Goal: Check status: Check status

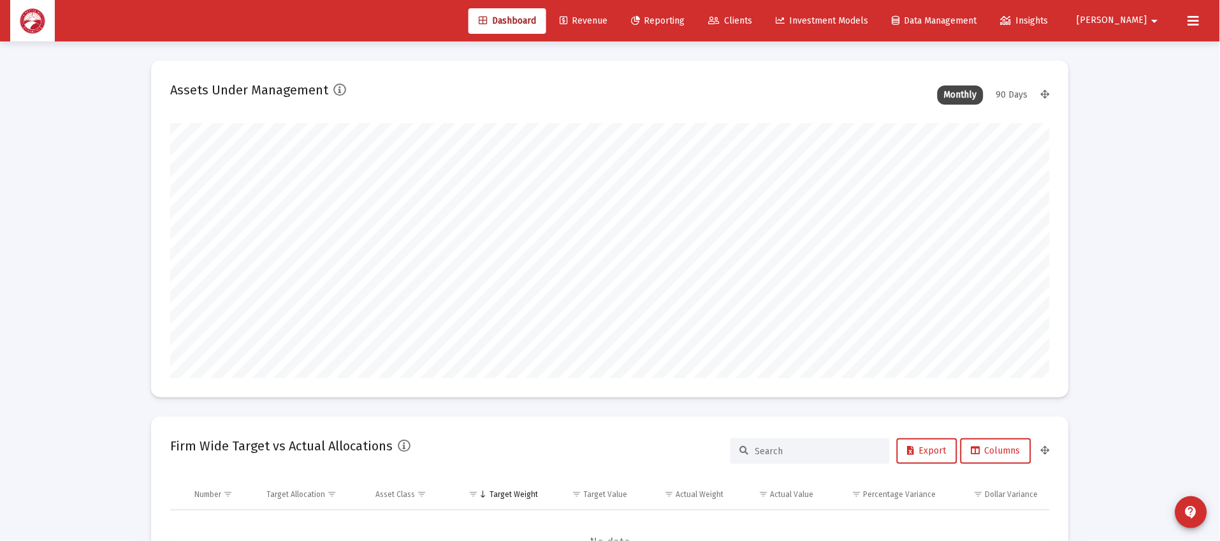
scroll to position [254, 474]
click at [753, 20] on span "Clients" at bounding box center [731, 20] width 44 height 11
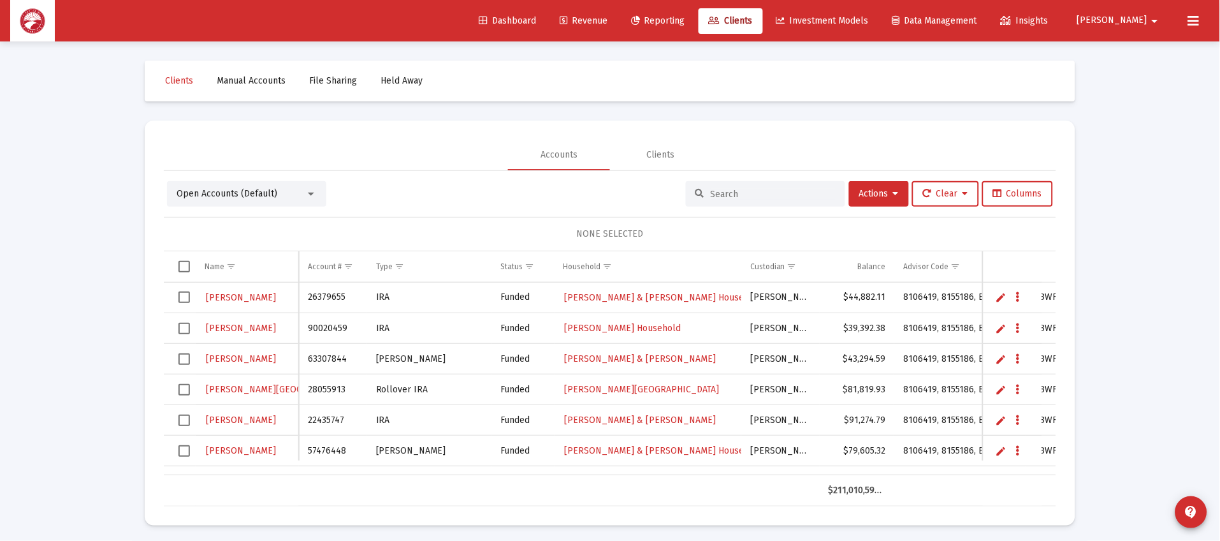
click at [757, 196] on input at bounding box center [773, 194] width 125 height 11
type input "[PERSON_NAME]"
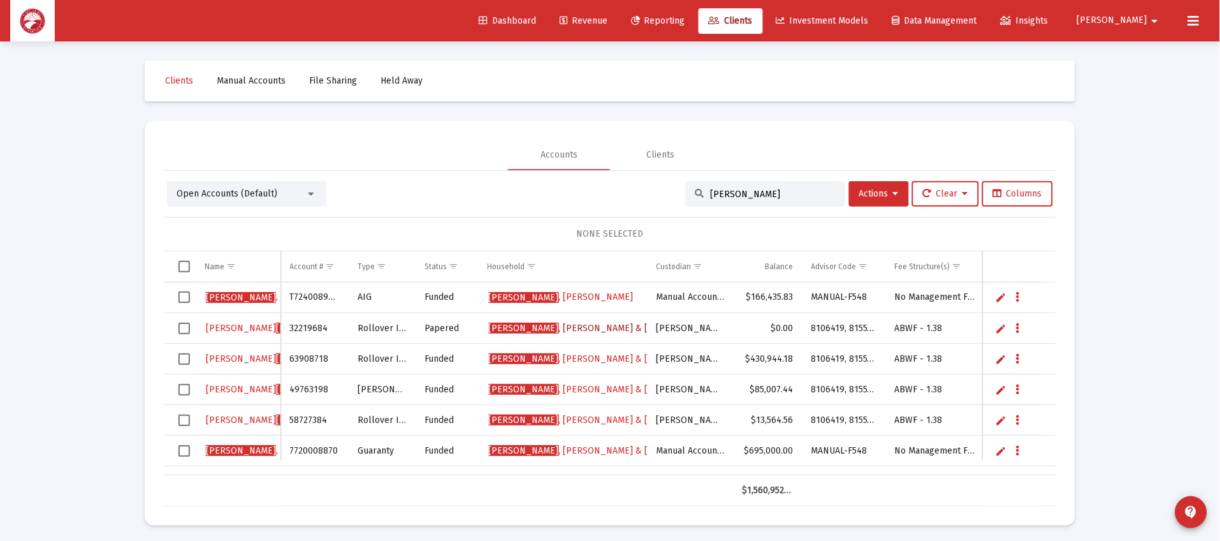
click at [560, 330] on span "[PERSON_NAME] & [PERSON_NAME] Household" at bounding box center [625, 328] width 273 height 11
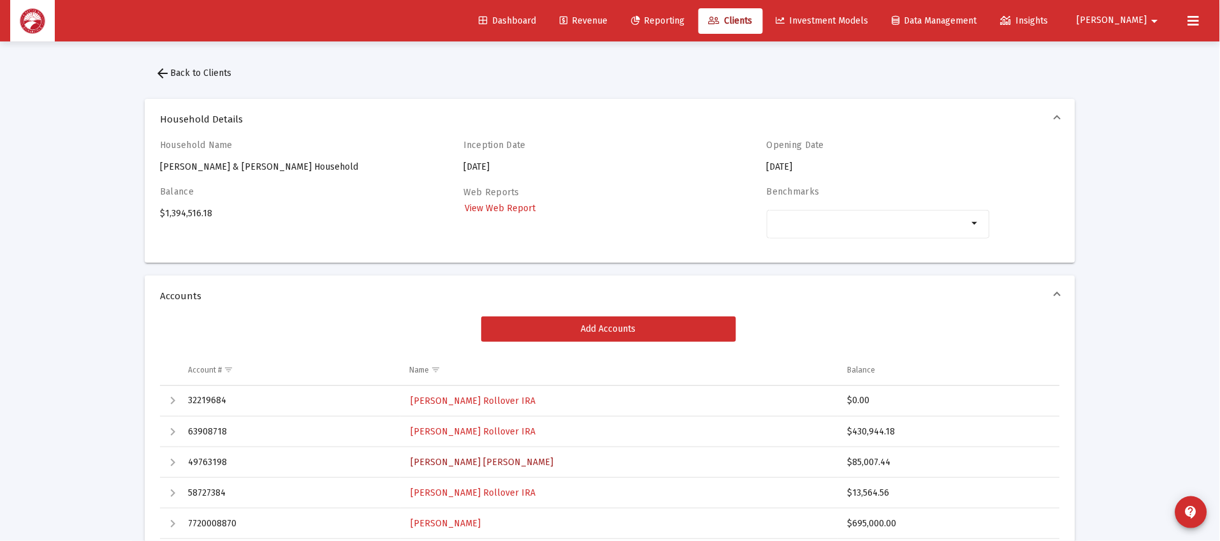
click at [486, 462] on span "[PERSON_NAME] [PERSON_NAME]" at bounding box center [482, 461] width 143 height 11
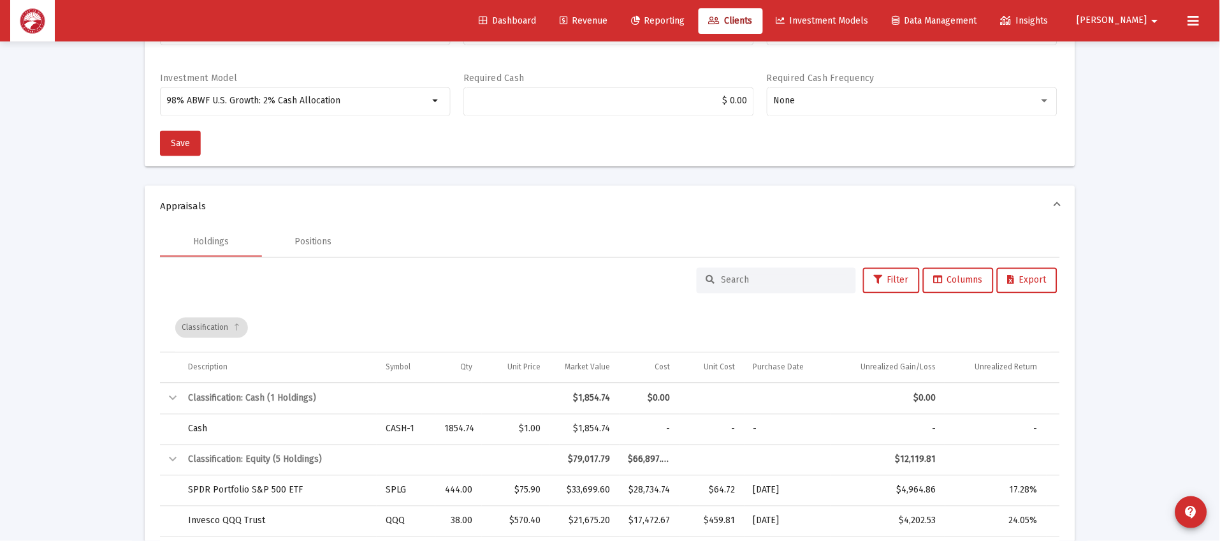
scroll to position [96, 0]
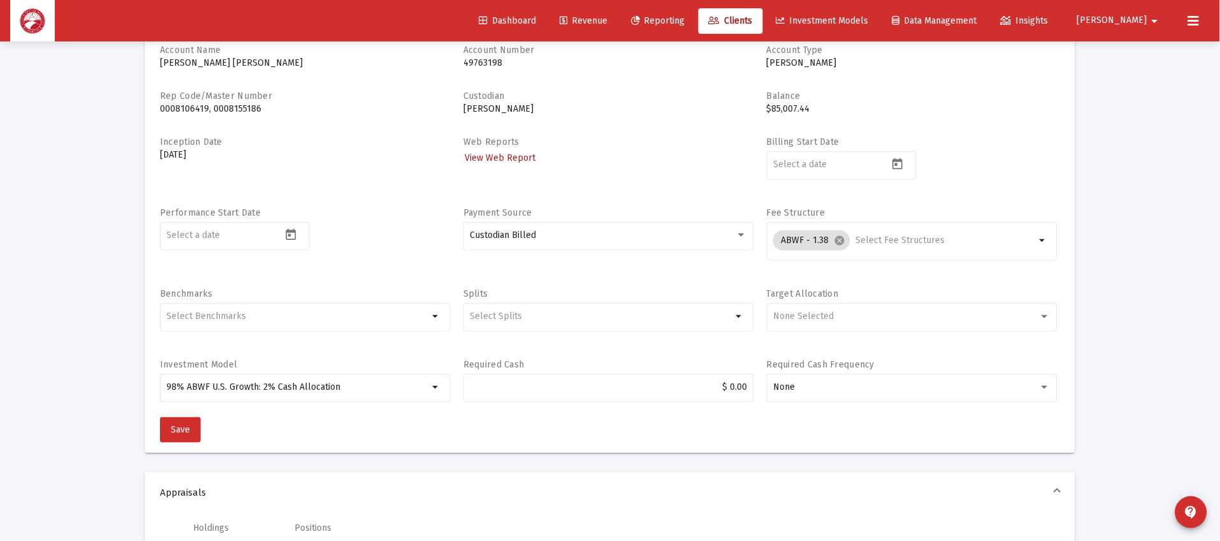
click at [524, 159] on span "View Web Report" at bounding box center [500, 157] width 71 height 11
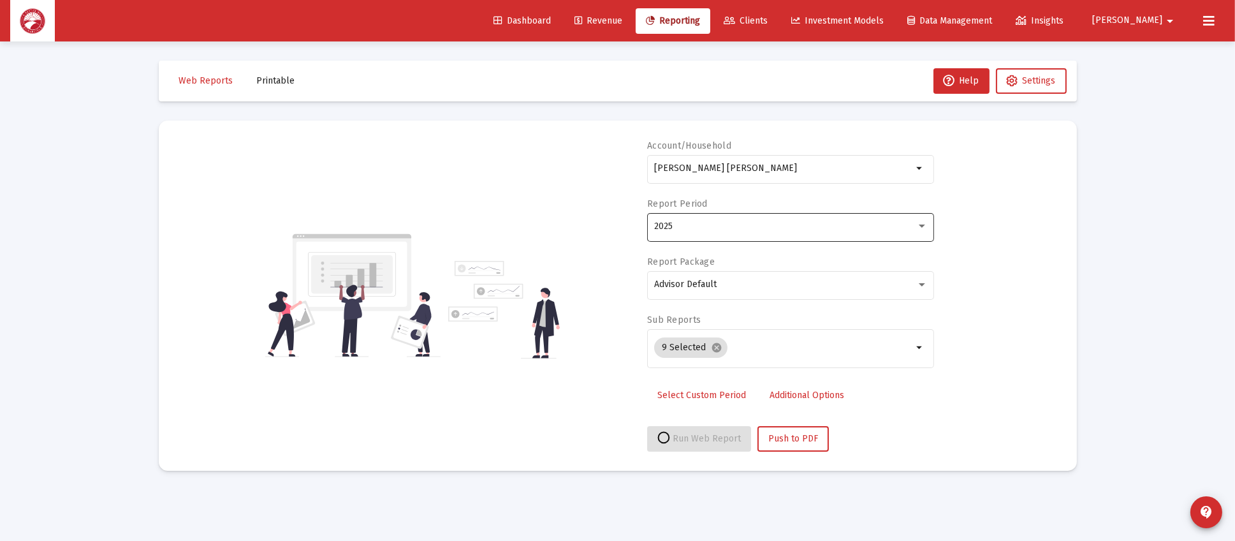
click at [719, 224] on div "2025" at bounding box center [785, 226] width 262 height 10
select select "View all"
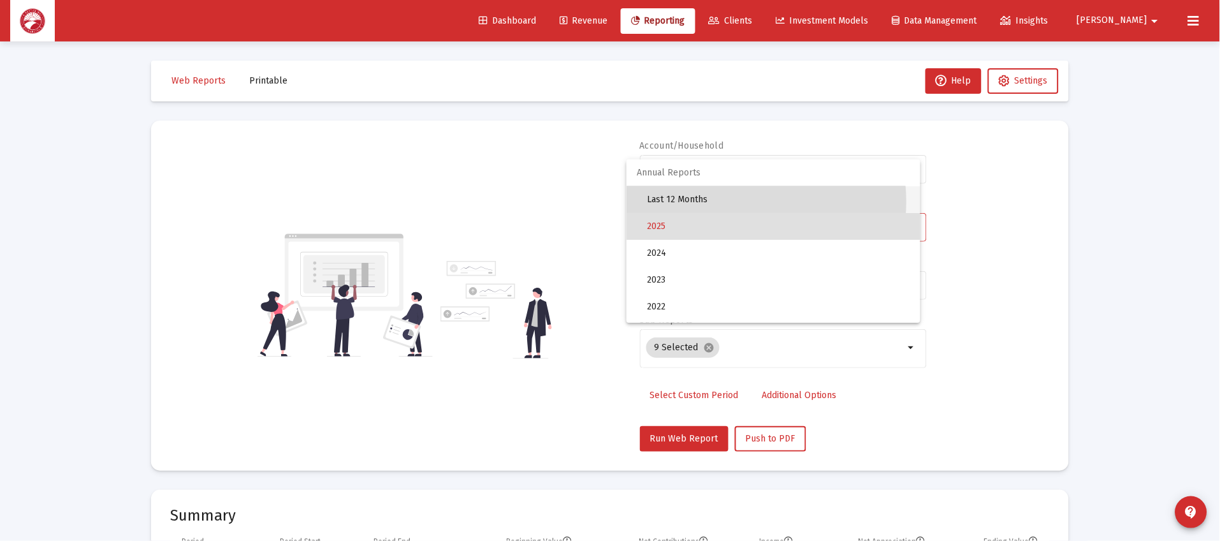
click at [726, 201] on span "Last 12 Months" at bounding box center [778, 199] width 263 height 27
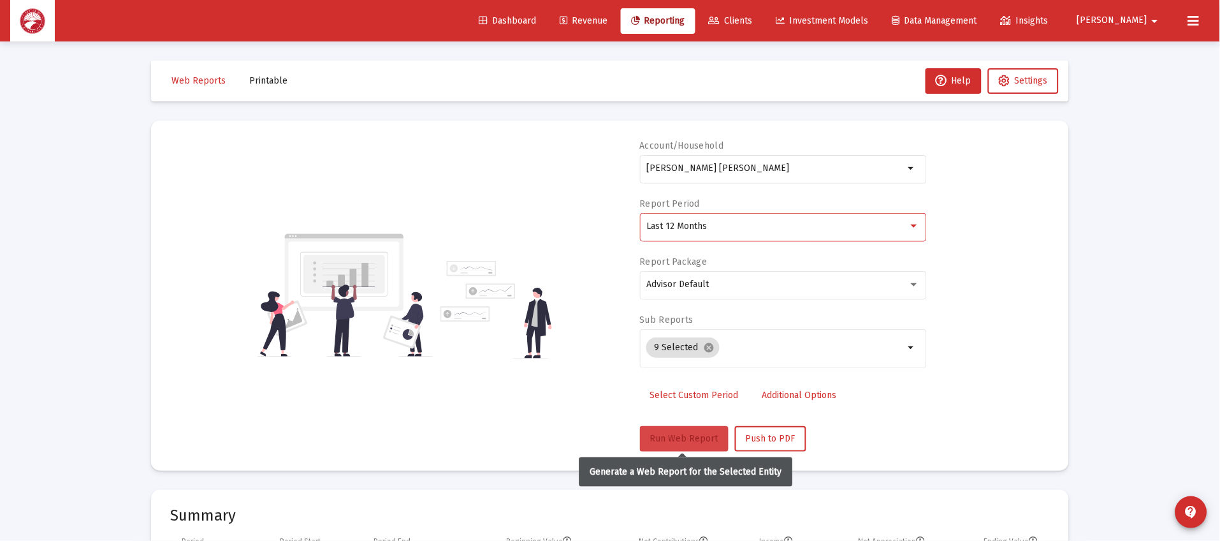
click at [662, 437] on span "Run Web Report" at bounding box center [684, 438] width 68 height 11
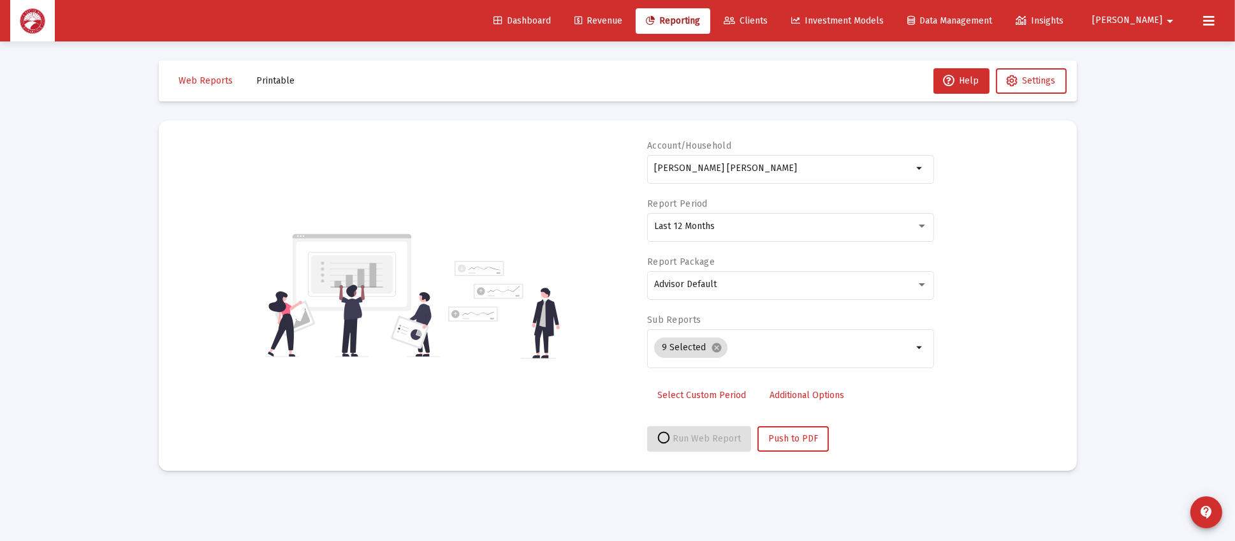
select select "View all"
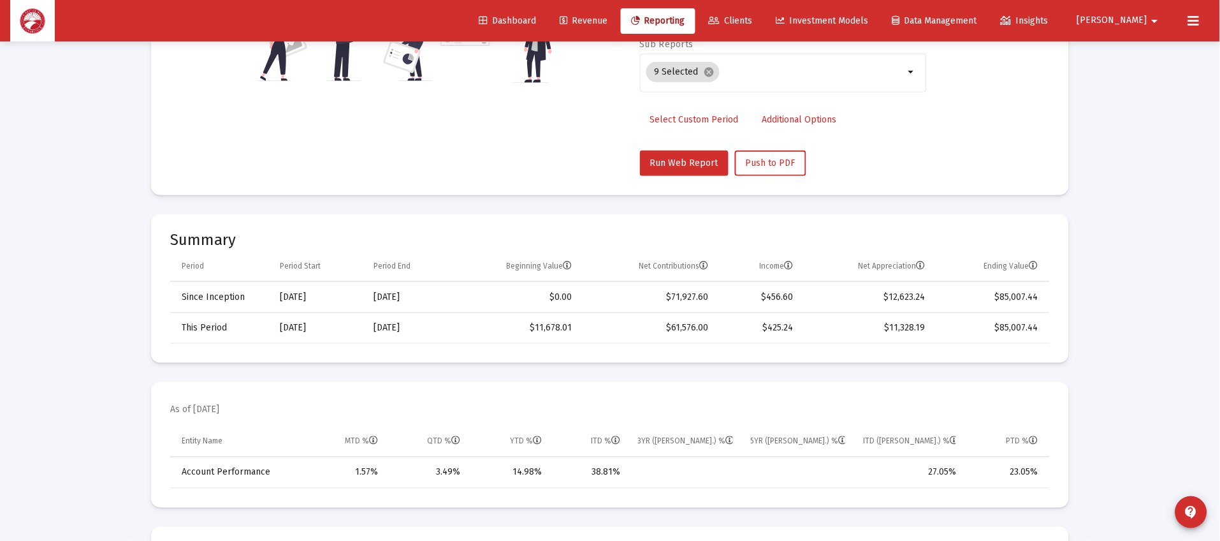
scroll to position [382, 0]
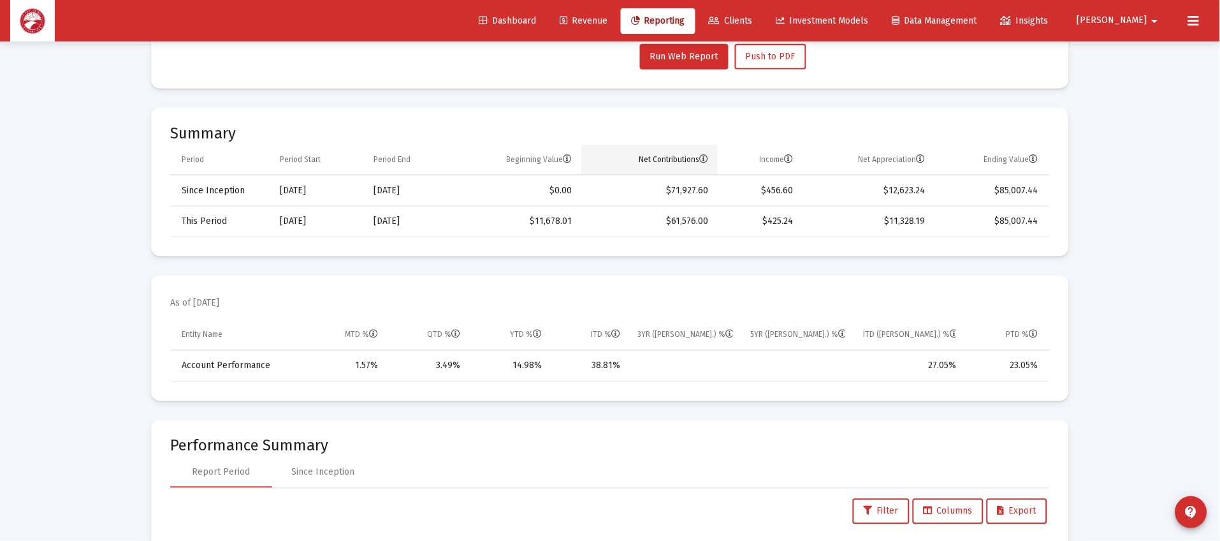
click at [708, 152] on td "Net Contributions" at bounding box center [649, 160] width 136 height 31
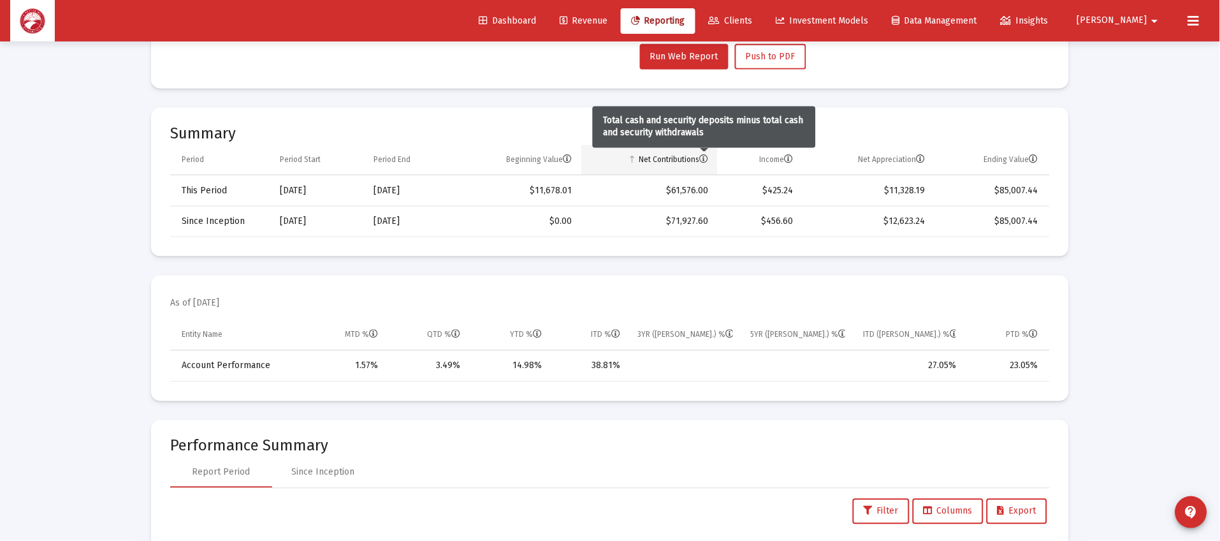
click at [708, 156] on icon "Column Net Contributions" at bounding box center [704, 159] width 9 height 9
